Goal: Information Seeking & Learning: Learn about a topic

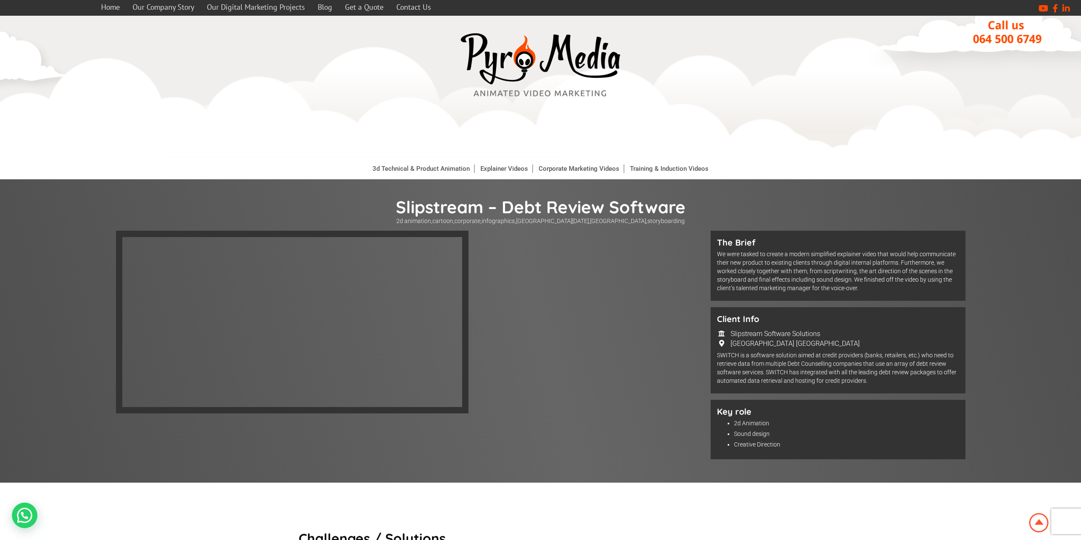
scroll to position [85, 0]
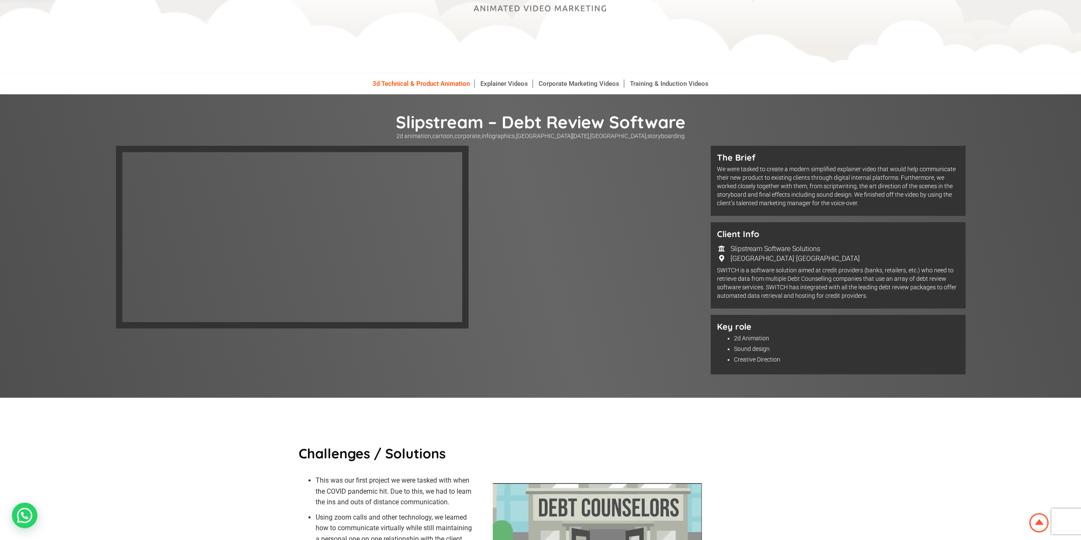
click at [430, 81] on link "3d Technical & Product Animation" at bounding box center [421, 83] width 106 height 8
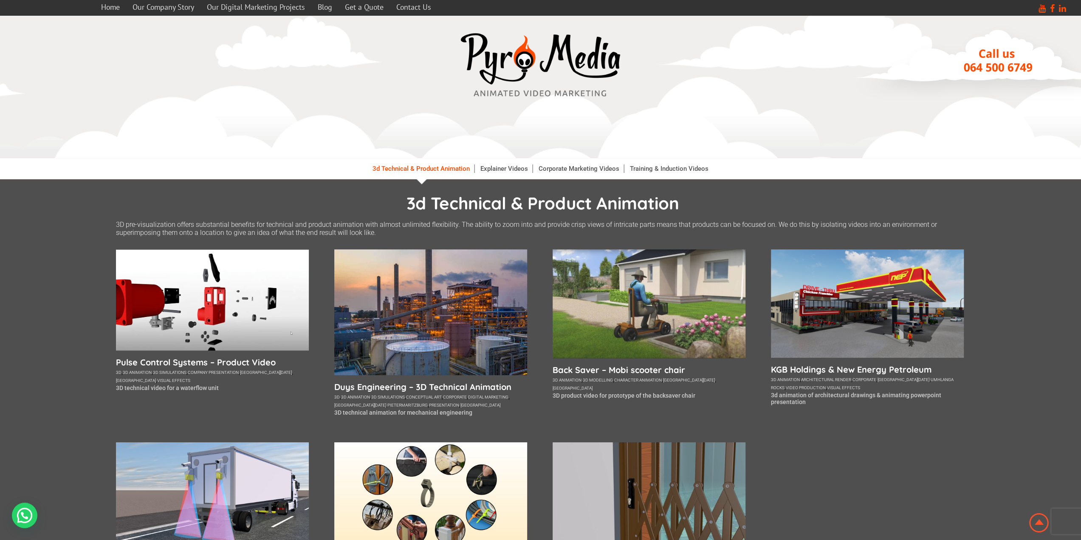
scroll to position [42, 0]
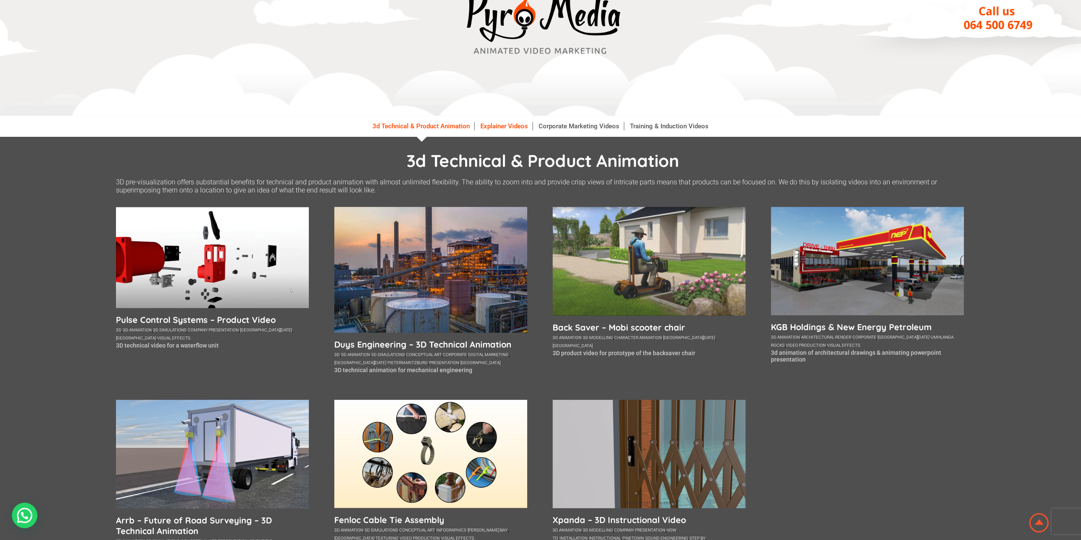
click at [505, 125] on link "Explainer Videos" at bounding box center [504, 126] width 57 height 8
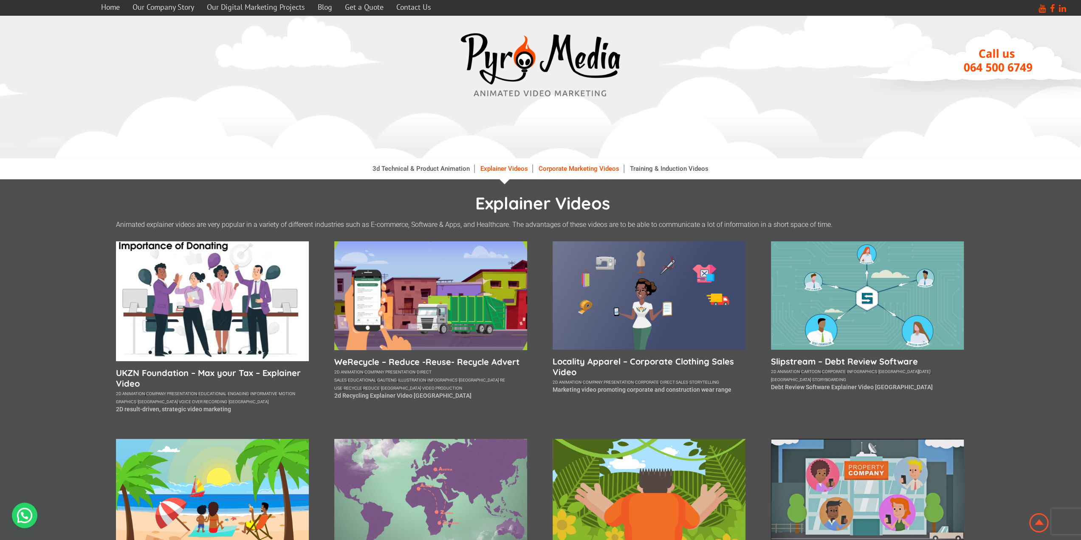
click at [570, 166] on link "Corporate Marketing Videos" at bounding box center [580, 168] width 90 height 8
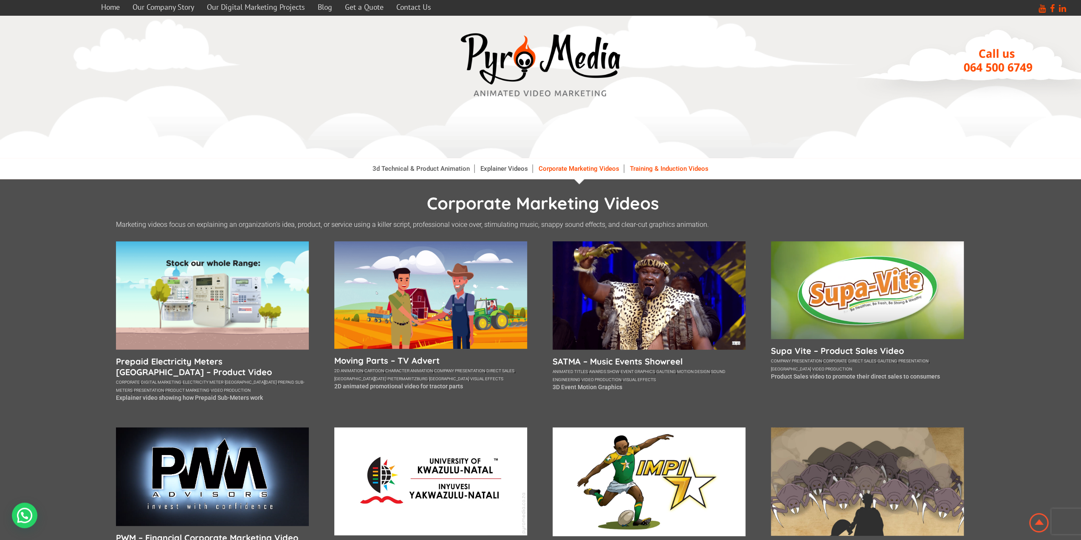
click at [673, 170] on link "Training & Induction Videos" at bounding box center [669, 168] width 87 height 8
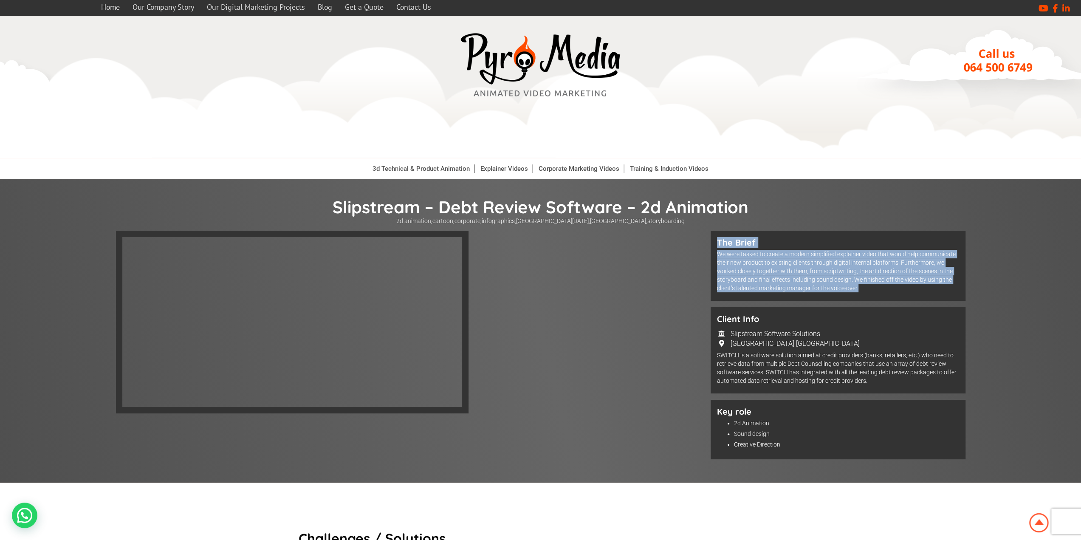
drag, startPoint x: 716, startPoint y: 241, endPoint x: 873, endPoint y: 288, distance: 164.0
click at [873, 288] on div "The Brief We were tasked to create a modern simplified explainer video that wou…" at bounding box center [838, 266] width 255 height 70
copy div "The Brief We were tasked to create a modern simplified explainer video that wou…"
